Goal: Navigation & Orientation: Go to known website

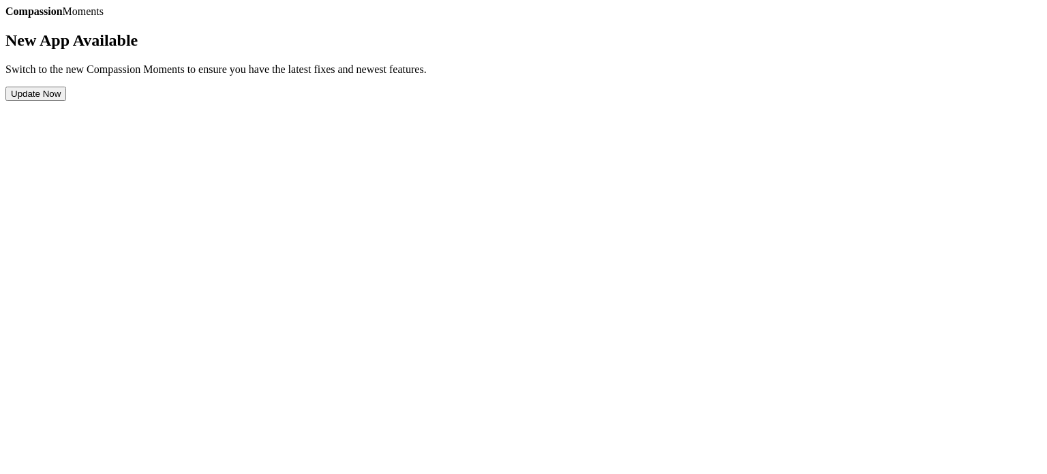
click at [460, 50] on h2 "New App Available" at bounding box center [523, 40] width 1037 height 18
click at [692, 21] on div "Compassion Moments New App Available Switch to the new Compassion Moments to en…" at bounding box center [523, 52] width 1037 height 95
click at [66, 101] on button "Update Now" at bounding box center [35, 94] width 61 height 14
